Goal: Information Seeking & Learning: Learn about a topic

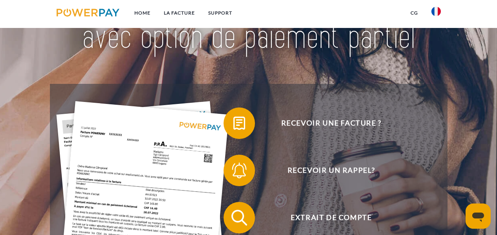
scroll to position [103, 0]
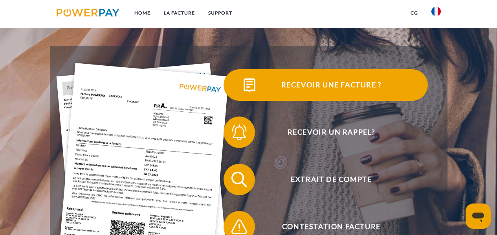
click at [359, 85] on span "Recevoir une facture ?" at bounding box center [331, 84] width 193 height 31
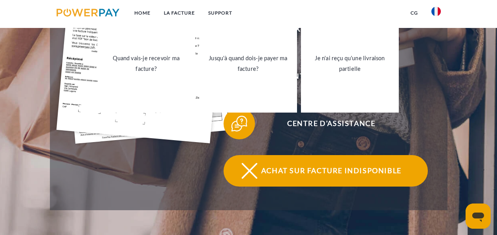
scroll to position [262, 0]
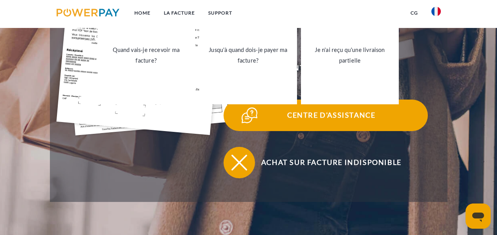
click at [314, 116] on span "Centre d'assistance" at bounding box center [331, 114] width 193 height 31
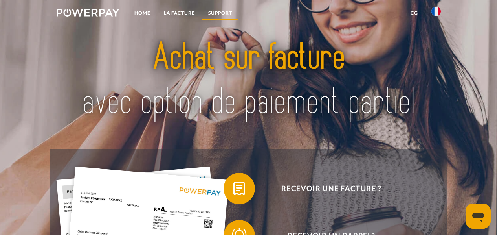
click at [220, 13] on link "Support" at bounding box center [220, 13] width 37 height 14
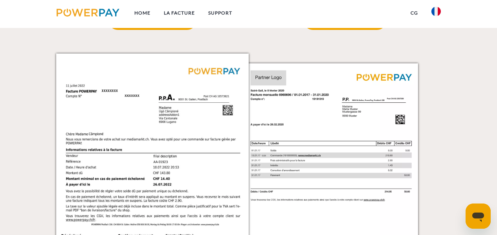
scroll to position [617, 0]
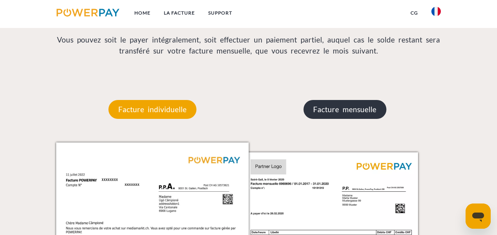
click at [344, 111] on p "Facture mensuelle" at bounding box center [344, 109] width 83 height 19
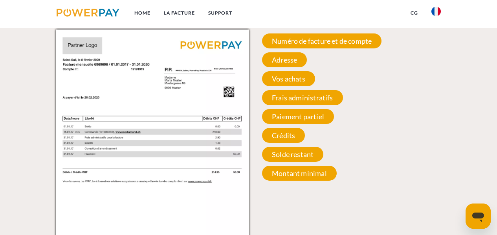
scroll to position [722, 0]
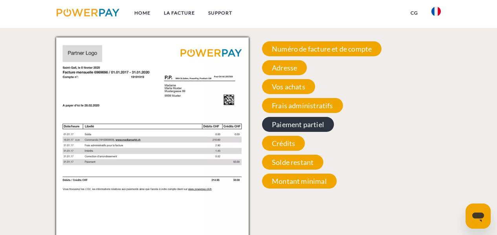
click at [297, 126] on span "Paiement partiel" at bounding box center [298, 124] width 72 height 15
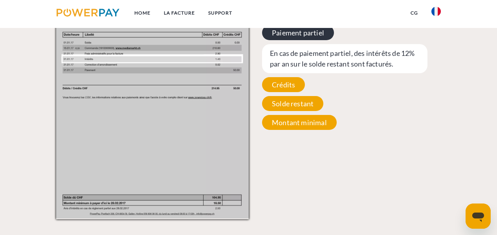
scroll to position [815, 0]
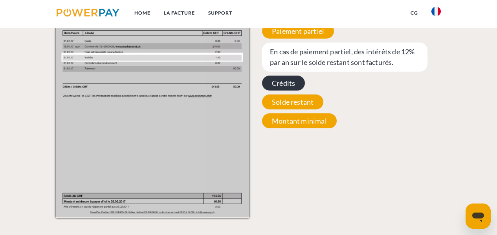
click at [282, 84] on span "Crédits" at bounding box center [283, 82] width 43 height 15
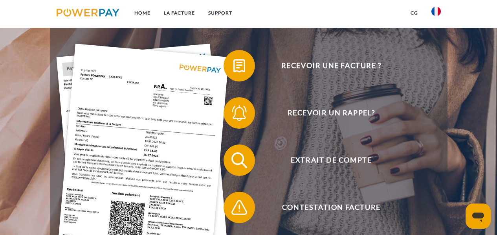
scroll to position [122, 0]
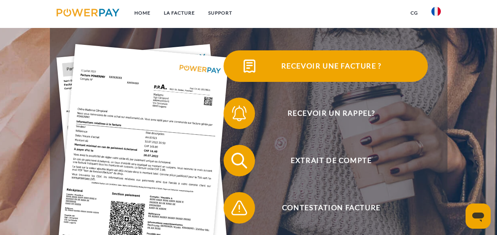
click at [340, 66] on span "Recevoir une facture ?" at bounding box center [331, 65] width 193 height 31
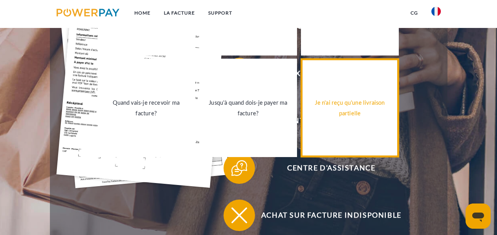
scroll to position [247, 0]
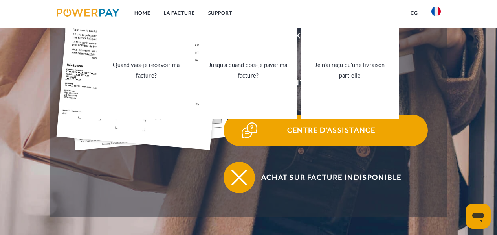
click at [321, 129] on span "Centre d'assistance" at bounding box center [331, 129] width 193 height 31
